Goal: Task Accomplishment & Management: Manage account settings

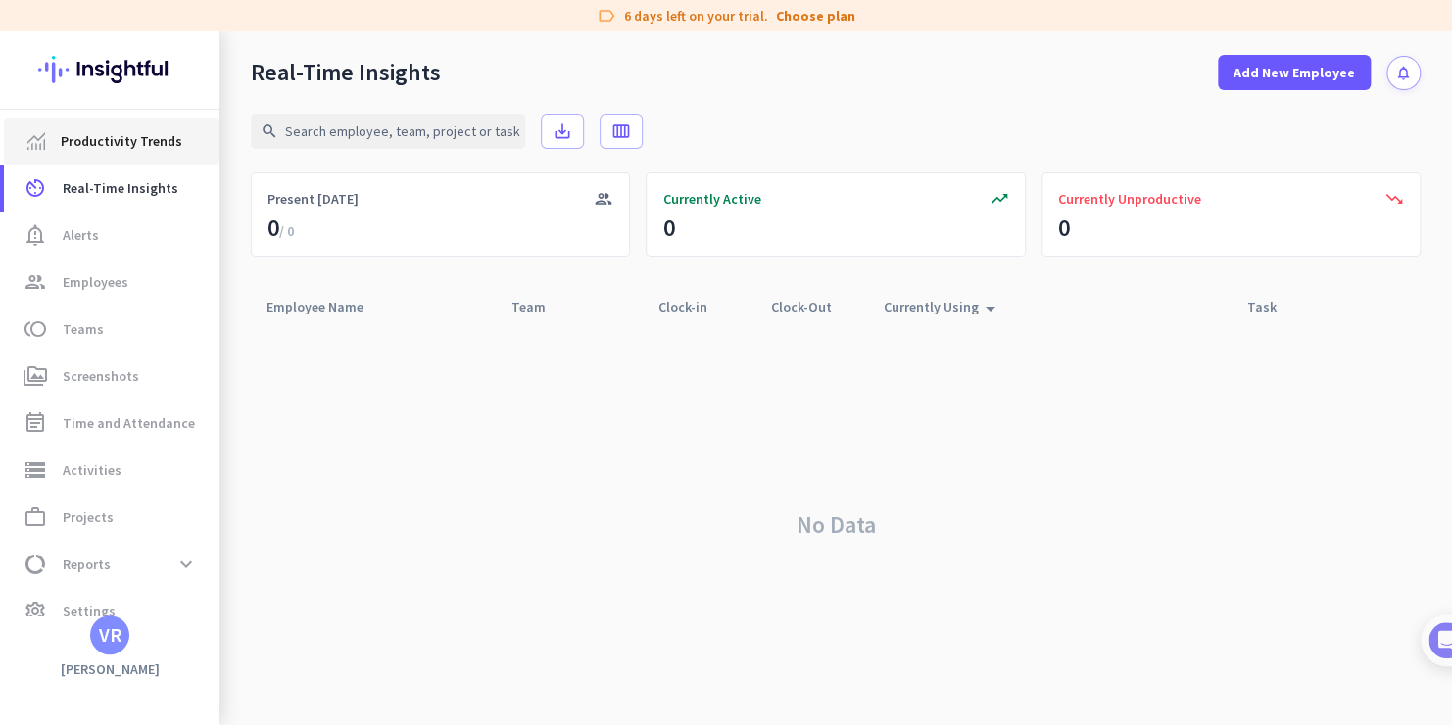
click at [109, 132] on span "Productivity Trends" at bounding box center [121, 141] width 121 height 24
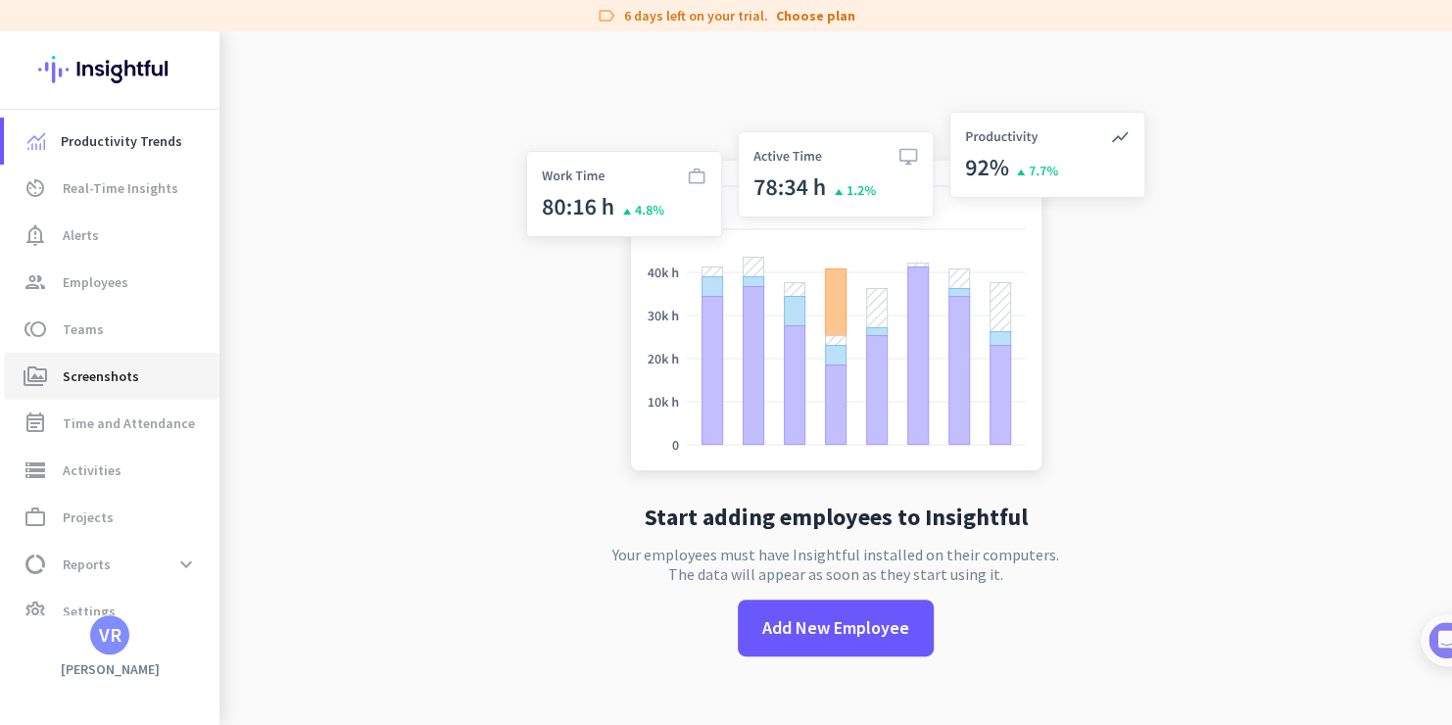
click at [83, 370] on span "Screenshots" at bounding box center [101, 376] width 76 height 24
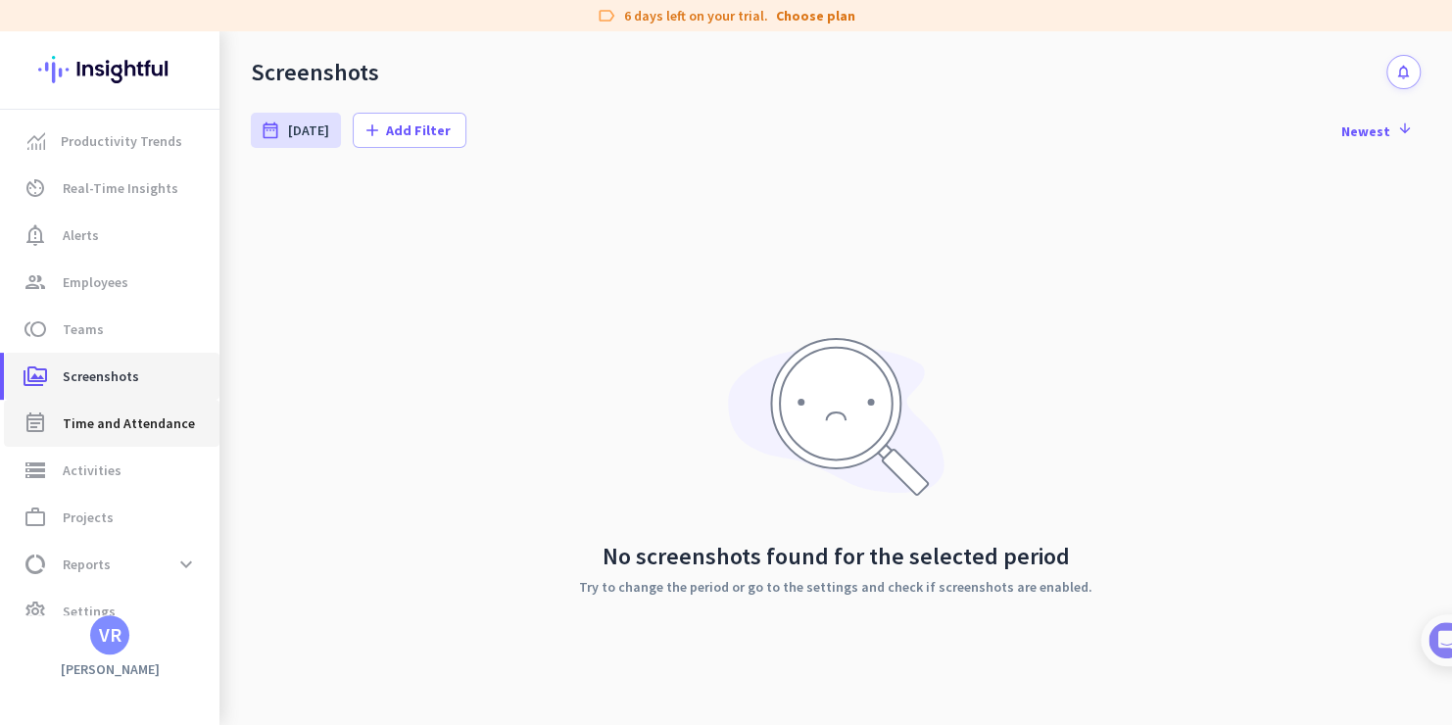
drag, startPoint x: 107, startPoint y: 439, endPoint x: 97, endPoint y: 372, distance: 67.3
click at [107, 439] on link "event_note Time and Attendance" at bounding box center [112, 423] width 216 height 47
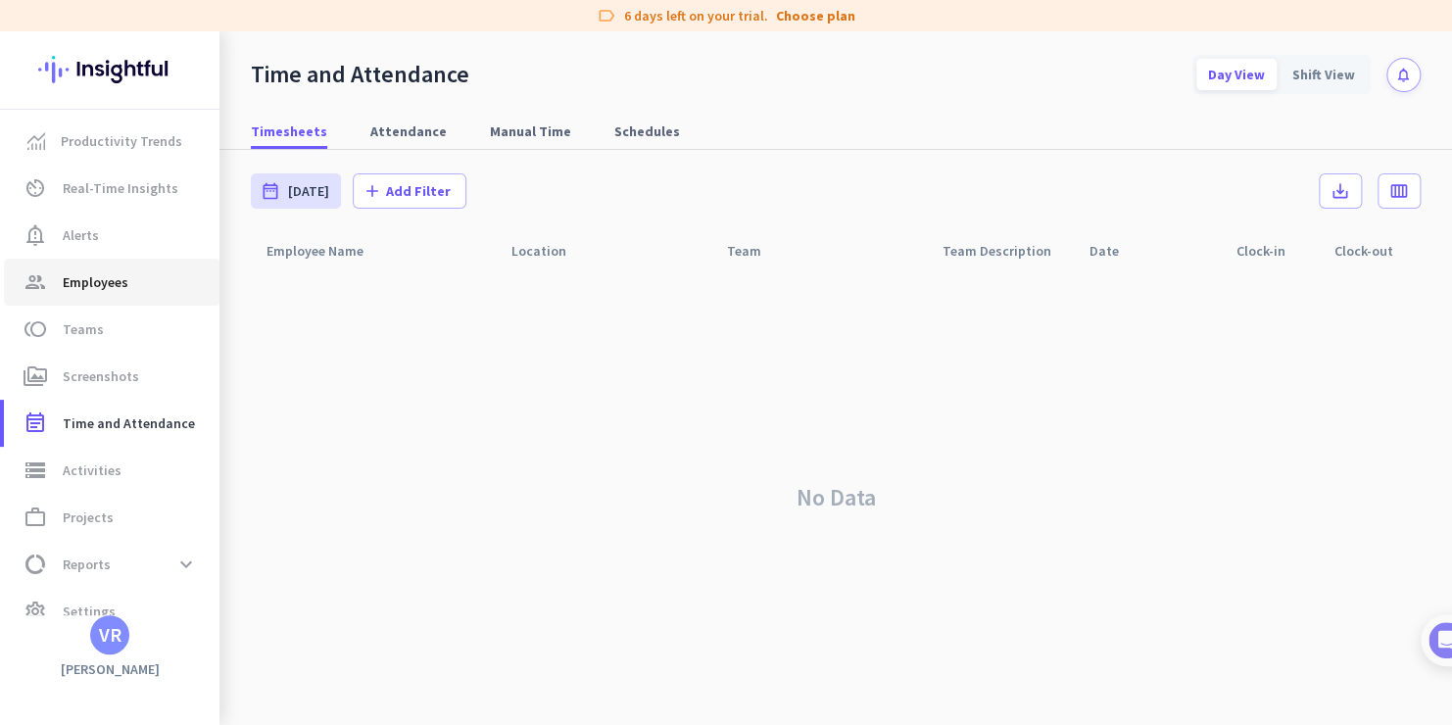
click at [76, 263] on link "group Employees" at bounding box center [112, 282] width 216 height 47
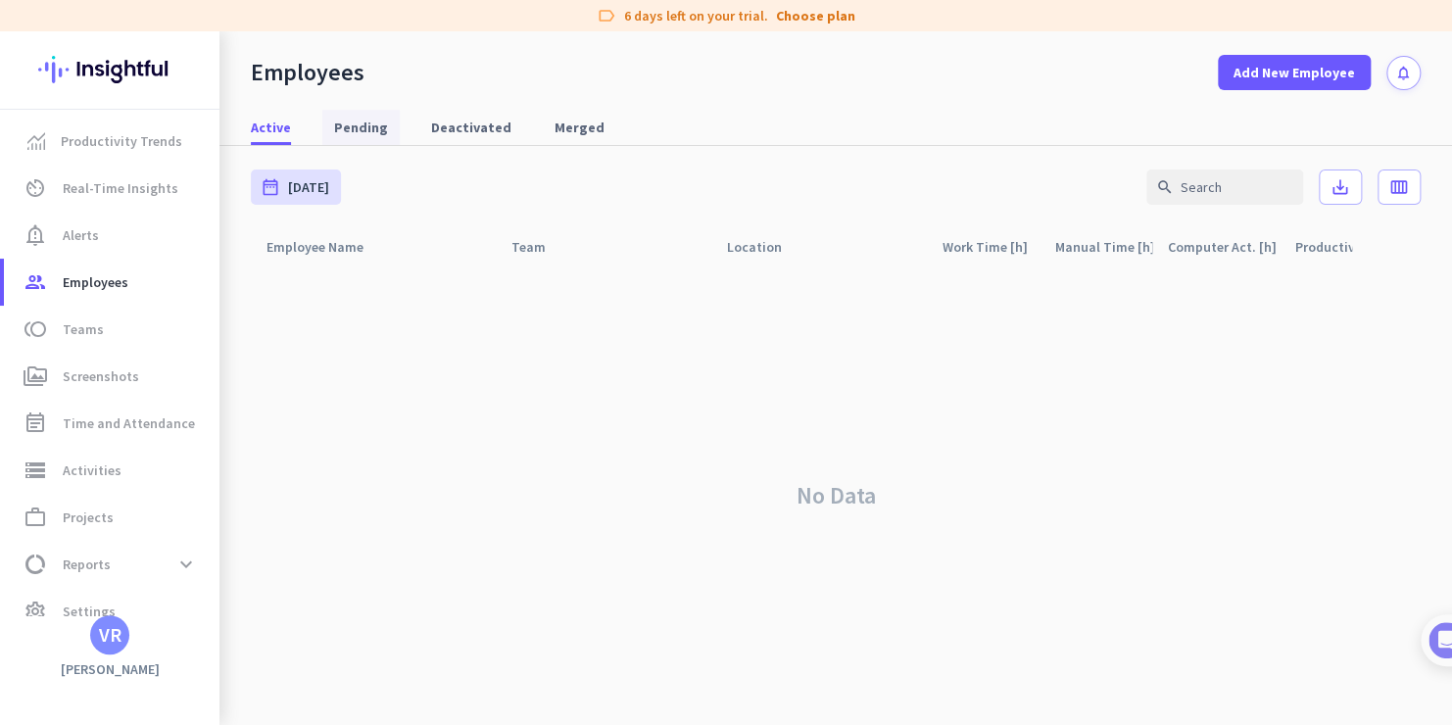
click at [342, 133] on span "Pending" at bounding box center [361, 128] width 54 height 20
click at [450, 124] on span "Deactivated" at bounding box center [471, 128] width 80 height 20
click at [579, 132] on span "Merged" at bounding box center [579, 128] width 50 height 20
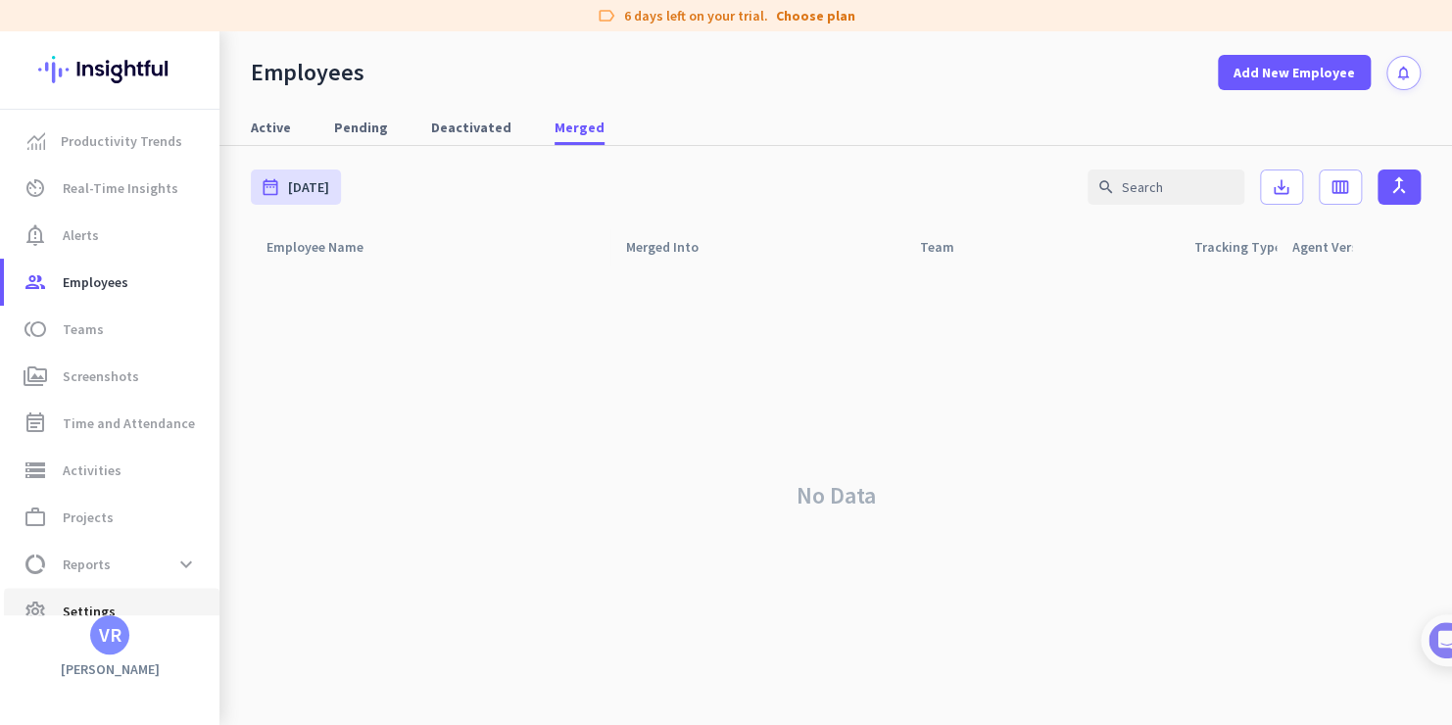
click at [79, 599] on span "Settings" at bounding box center [89, 611] width 53 height 24
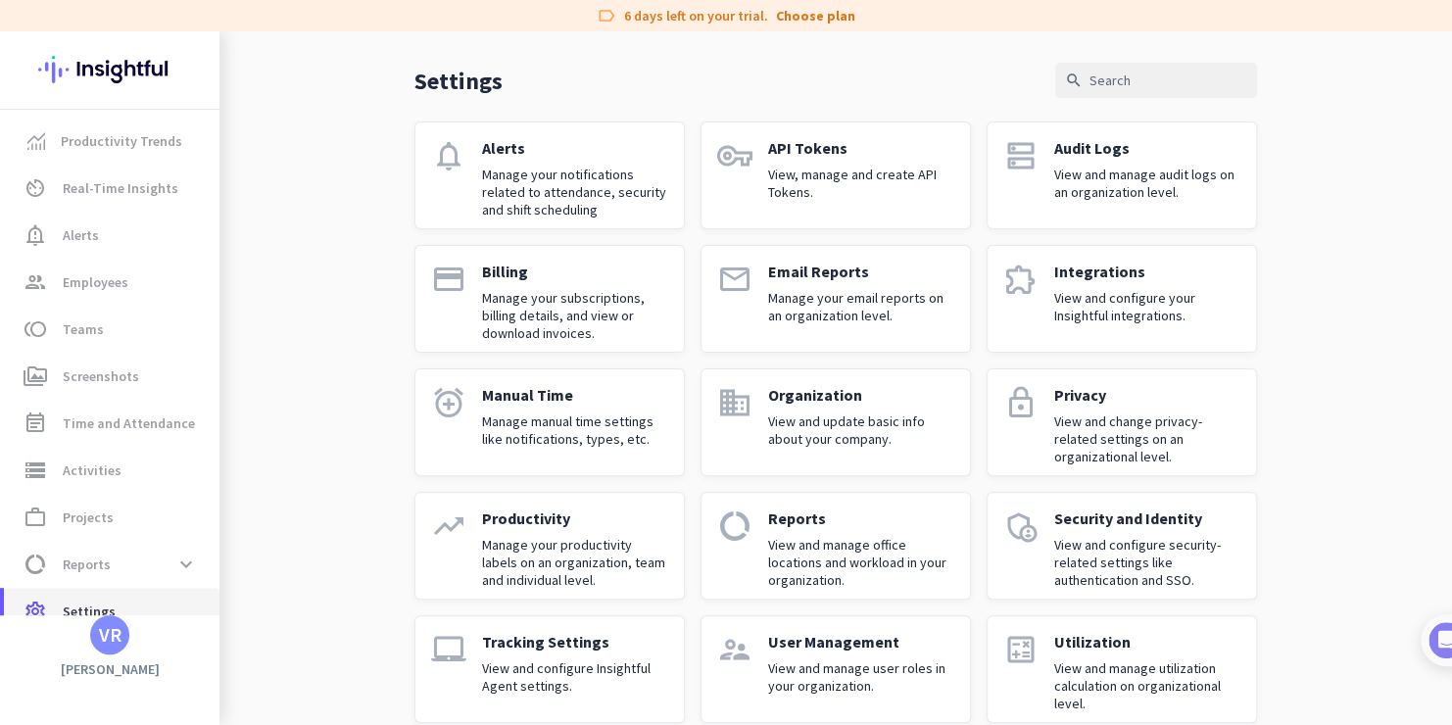
scroll to position [92, 0]
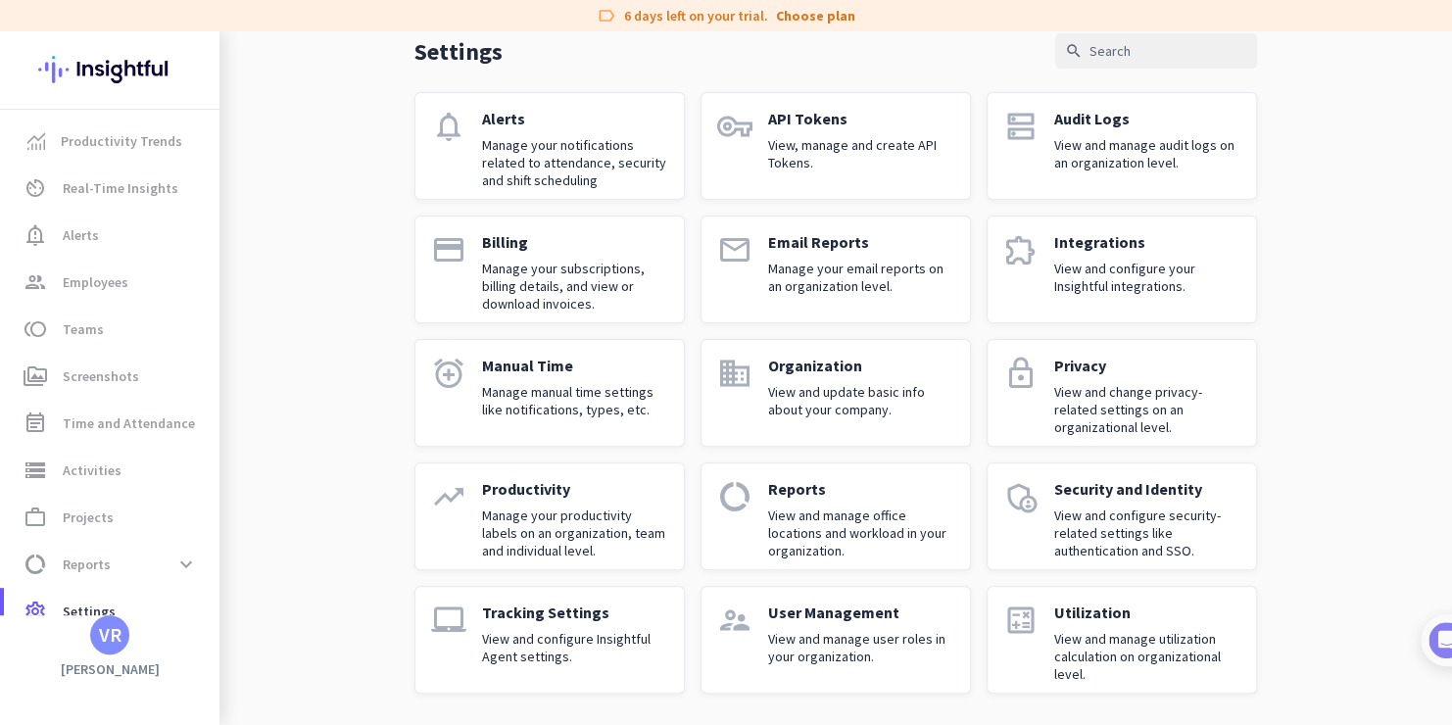
click at [864, 630] on p "View and manage user roles in your organization." at bounding box center [861, 647] width 186 height 35
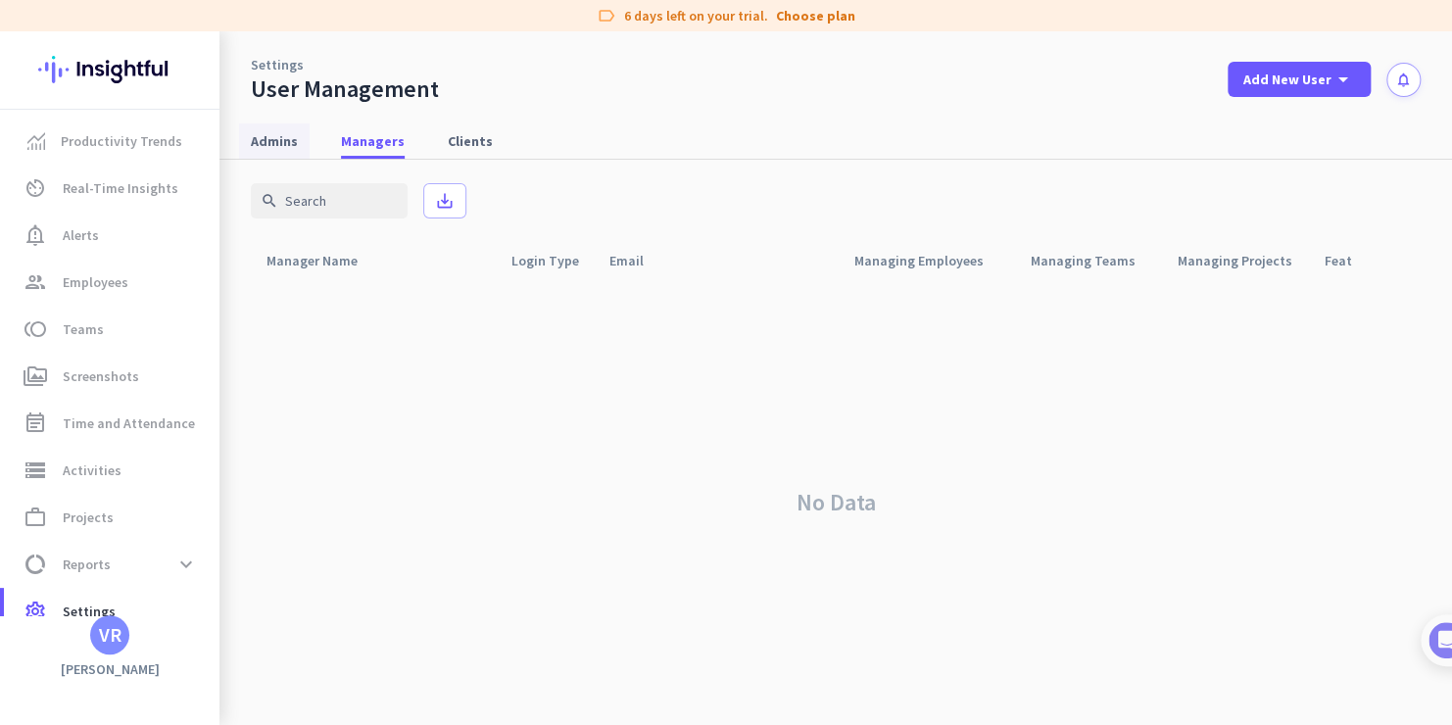
click at [266, 135] on span "Admins" at bounding box center [274, 141] width 47 height 20
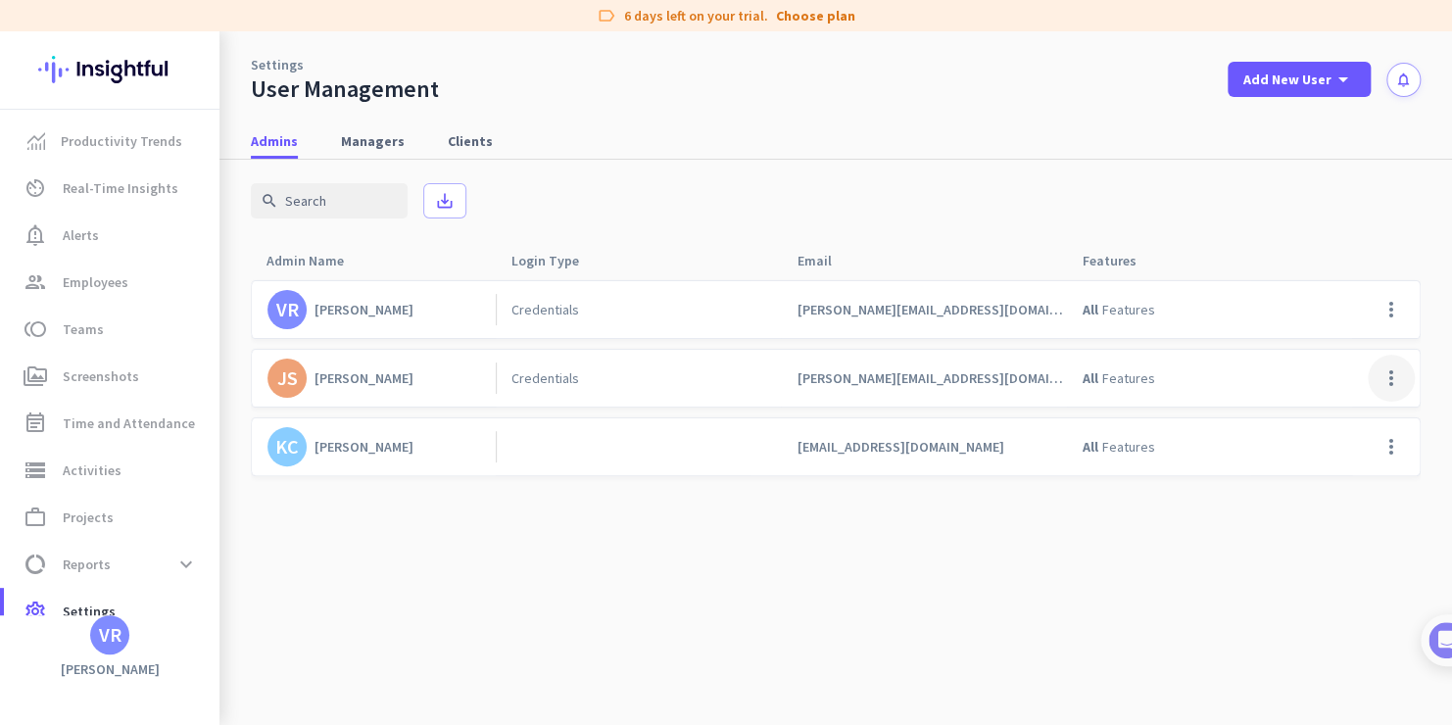
click at [1403, 379] on span at bounding box center [1390, 378] width 47 height 47
click at [1231, 620] on div at bounding box center [726, 362] width 1452 height 725
